Goal: Transaction & Acquisition: Book appointment/travel/reservation

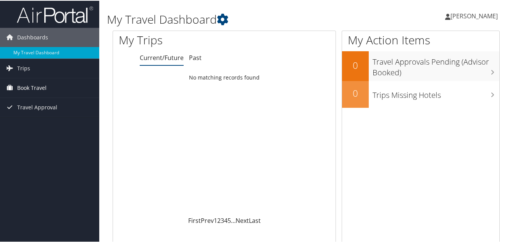
click at [52, 87] on link "Book Travel" at bounding box center [49, 87] width 99 height 19
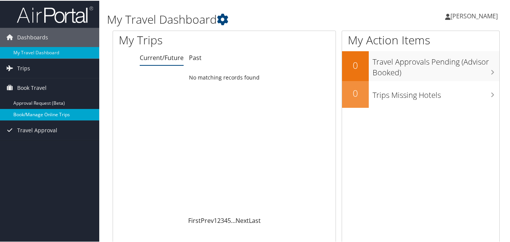
click at [59, 112] on link "Book/Manage Online Trips" at bounding box center [49, 113] width 99 height 11
